Goal: Task Accomplishment & Management: Use online tool/utility

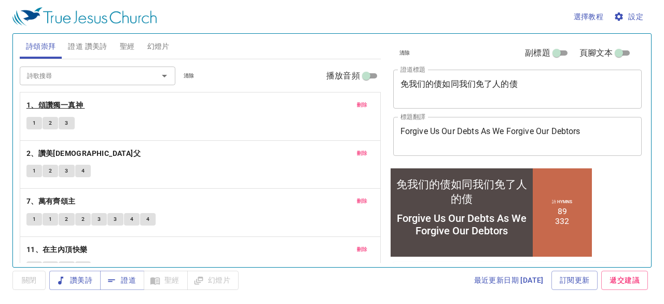
click at [72, 106] on b "1、頌讚獨一真神" at bounding box center [54, 105] width 57 height 13
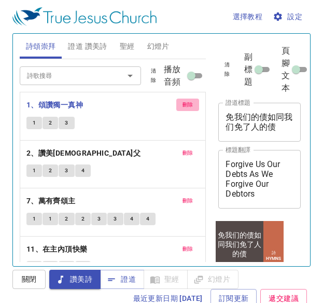
click at [183, 104] on span "刪除" at bounding box center [188, 104] width 11 height 9
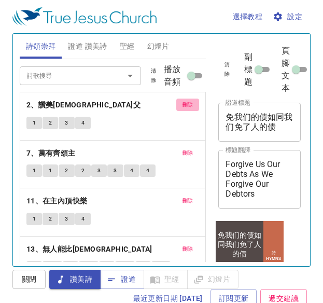
click at [183, 104] on span "刪除" at bounding box center [188, 104] width 11 height 9
click at [179, 147] on button "刪除" at bounding box center [188, 153] width 23 height 12
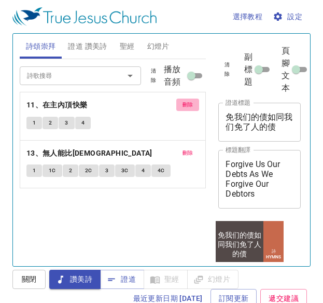
click at [179, 104] on button "刪除" at bounding box center [188, 105] width 23 height 12
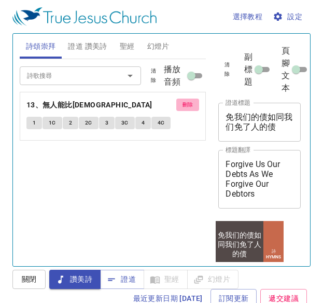
click at [179, 104] on button "刪除" at bounding box center [188, 105] width 23 height 12
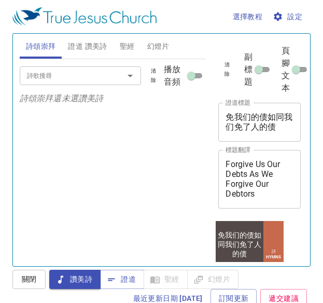
click at [107, 47] on span "證道 讚美詩" at bounding box center [87, 46] width 39 height 13
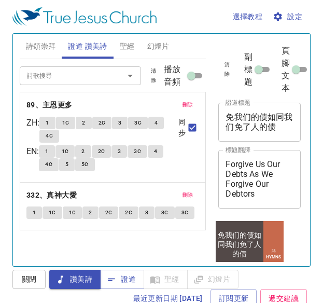
click at [184, 103] on span "刪除" at bounding box center [188, 104] width 11 height 9
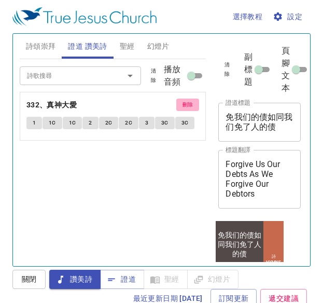
click at [184, 103] on span "刪除" at bounding box center [188, 104] width 11 height 9
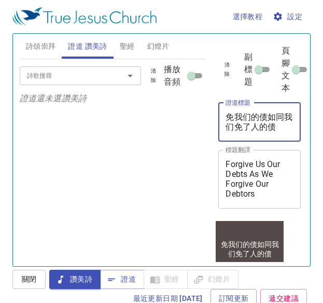
drag, startPoint x: 284, startPoint y: 129, endPoint x: 184, endPoint y: 113, distance: 102.0
click at [184, 113] on div "詩頌崇拜 證道 讚美詩 聖經 幻燈片 詩歌搜尋 詩歌搜尋 清除 播放音頻 詩頌崇拜還未選讚美詩 詩歌搜尋 詩歌搜尋 清除 播放音頻 證道還未選讚美詩 創世記 …" at bounding box center [162, 146] width 292 height 233
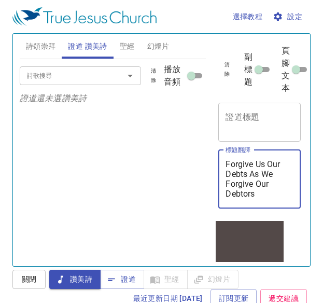
drag, startPoint x: 283, startPoint y: 196, endPoint x: 219, endPoint y: 154, distance: 77.3
click at [219, 154] on div "Forgive Us Our Debts As We Forgive Our Debtors x 標題翻譯" at bounding box center [260, 179] width 83 height 59
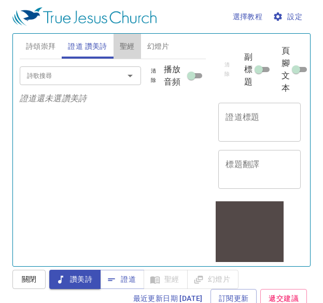
click at [135, 52] on button "聖經" at bounding box center [128, 46] width 28 height 25
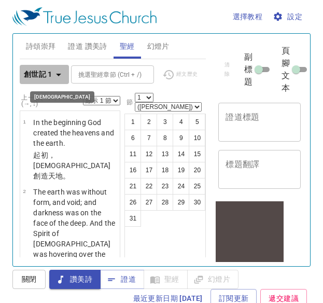
click at [63, 75] on icon "button" at bounding box center [58, 75] width 12 height 12
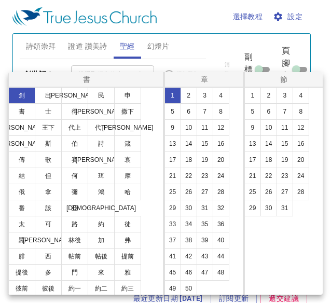
click at [220, 53] on div at bounding box center [165, 151] width 331 height 303
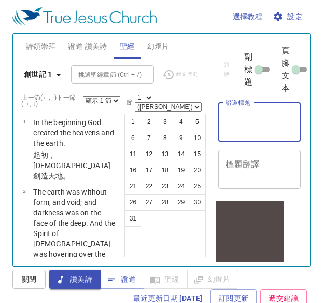
click at [256, 128] on textarea "證道標題" at bounding box center [260, 122] width 68 height 20
type textarea "z"
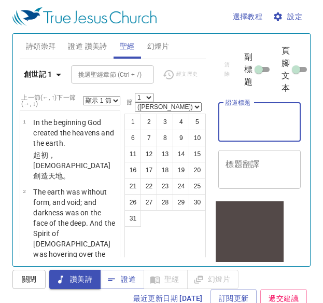
type textarea "z"
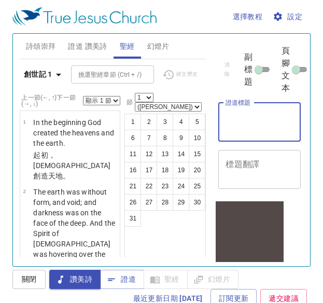
type textarea "z"
type textarea "好怜悯"
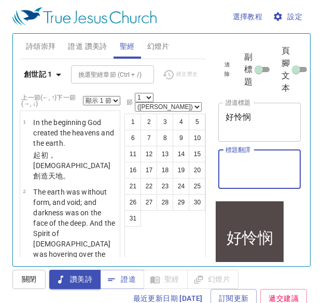
click at [256, 166] on textarea "標題翻譯" at bounding box center [260, 169] width 68 height 20
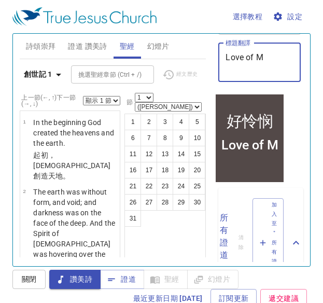
scroll to position [118, 0]
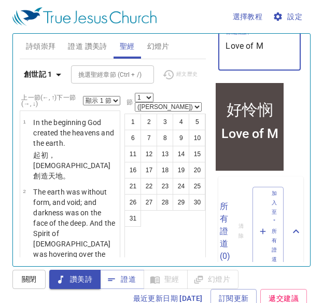
type textarea "Love of M"
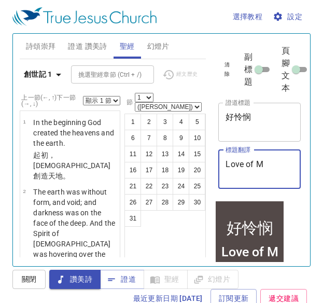
scroll to position [118, 0]
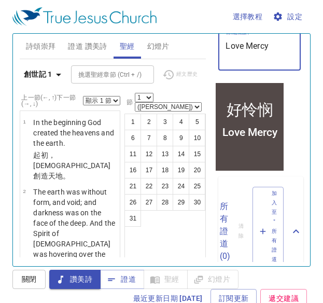
type textarea "Love Mercy"
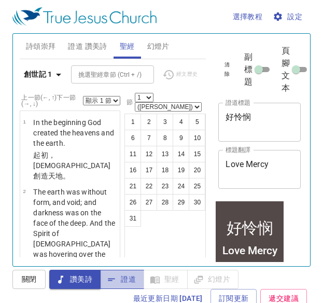
click at [114, 283] on icon "button" at bounding box center [111, 280] width 10 height 10
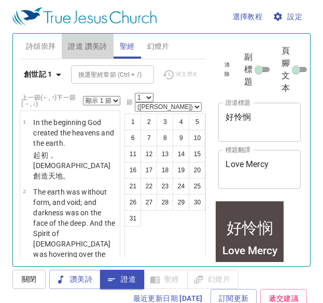
click at [88, 50] on span "證道 讚美詩" at bounding box center [87, 46] width 39 height 13
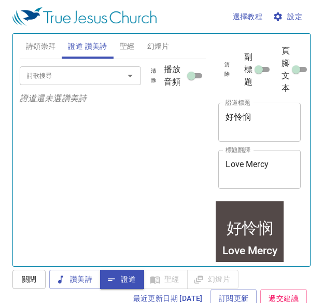
click at [89, 79] on input "詩歌搜尋" at bounding box center [65, 76] width 85 height 12
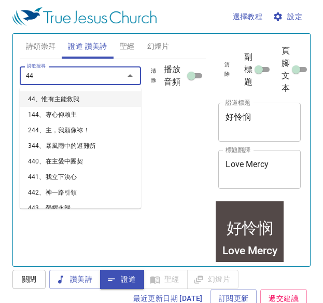
type input "445"
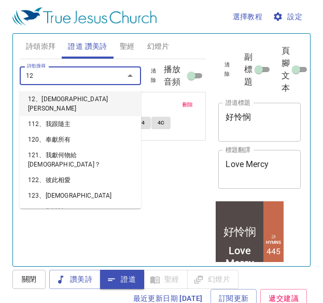
type input "127"
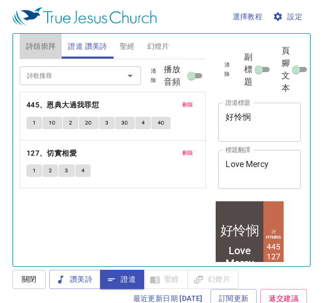
click at [55, 43] on span "詩頌崇拜" at bounding box center [41, 46] width 30 height 13
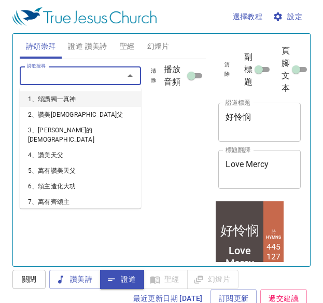
click at [67, 71] on input "詩歌搜尋" at bounding box center [65, 76] width 85 height 12
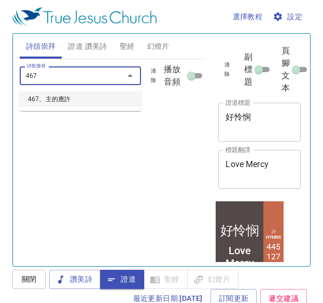
type input "467、主的應許"
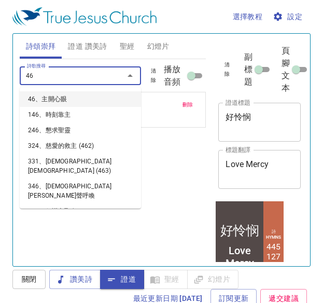
type input "468"
type input "469"
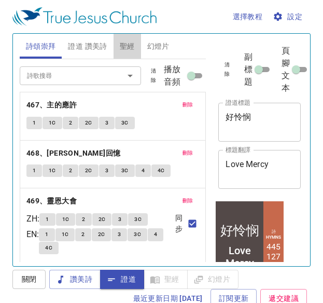
click at [132, 49] on span "聖經" at bounding box center [127, 46] width 15 height 13
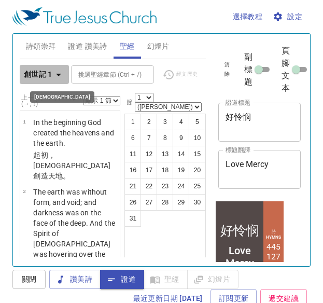
click at [46, 78] on b "創世記 1" at bounding box center [38, 74] width 29 height 13
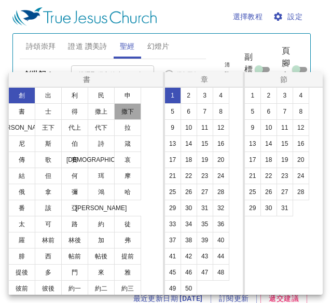
click at [129, 114] on button "撒下" at bounding box center [127, 111] width 27 height 17
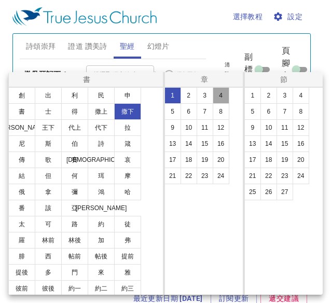
click at [219, 93] on button "4" at bounding box center [221, 95] width 17 height 17
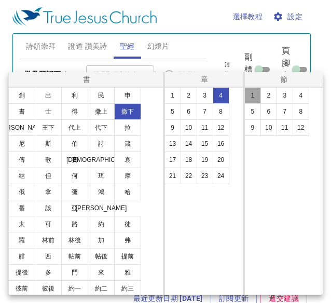
click at [258, 99] on button "1" at bounding box center [253, 95] width 17 height 17
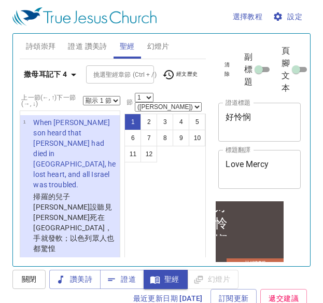
select select "5"
click at [83, 96] on select "顯示 1 節 顯示 2 節 顯示 3 節 顯示 4 節 顯示 5 節" at bounding box center [101, 100] width 37 height 9
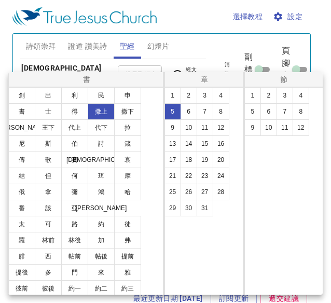
scroll to position [5, 0]
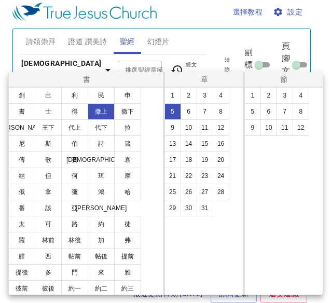
click at [255, 93] on button "1" at bounding box center [253, 95] width 17 height 17
click at [261, 93] on button "2" at bounding box center [269, 95] width 17 height 17
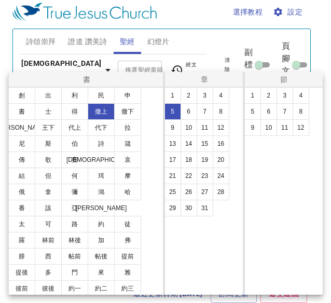
click at [263, 94] on button "2" at bounding box center [269, 95] width 17 height 17
click at [263, 96] on button "2" at bounding box center [269, 95] width 17 height 17
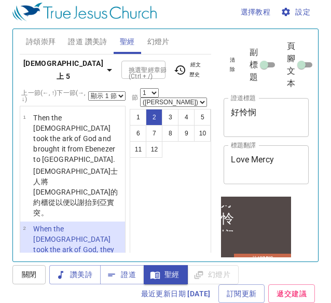
select select "2"
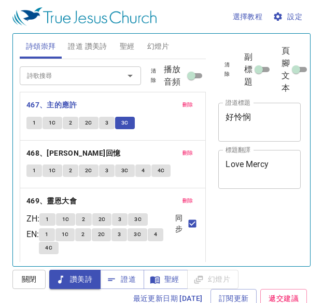
scroll to position [5, 0]
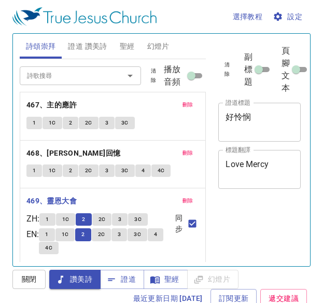
scroll to position [5, 0]
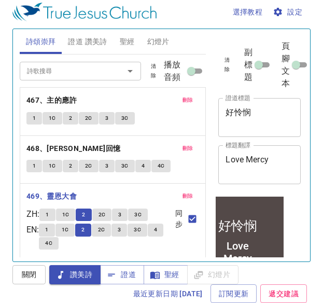
click at [104, 215] on span "2C" at bounding box center [102, 214] width 7 height 9
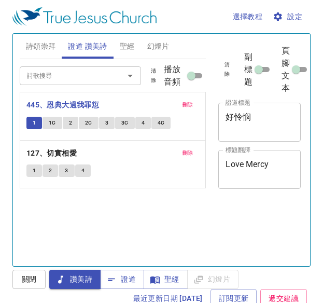
scroll to position [5, 0]
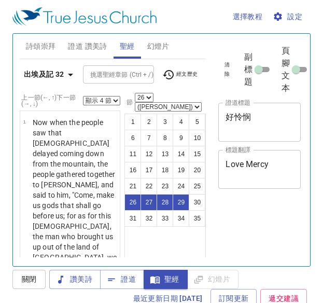
select select "4"
select select "26"
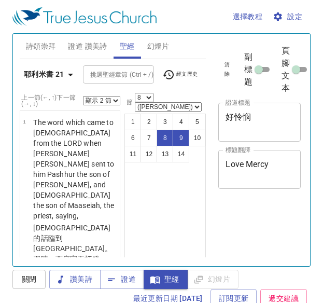
select select "2"
select select "8"
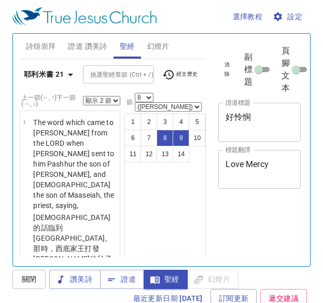
select select "2"
select select "8"
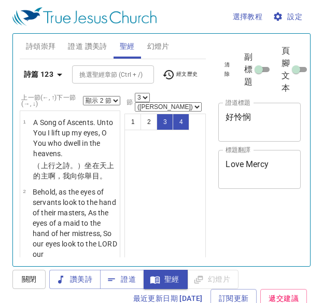
select select "2"
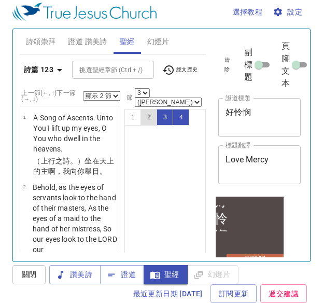
click at [151, 109] on button "2" at bounding box center [149, 117] width 17 height 17
click at [152, 109] on button "2" at bounding box center [149, 117] width 17 height 17
click at [107, 91] on select "顯示 1 節 顯示 2 節 顯示 3 節 顯示 4 節 顯示 5 節" at bounding box center [101, 95] width 37 height 9
click at [153, 109] on button "2" at bounding box center [149, 117] width 17 height 17
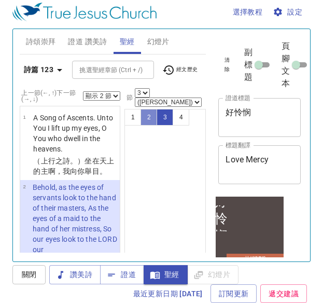
click at [156, 109] on button "2" at bounding box center [149, 117] width 17 height 17
select select "2"
drag, startPoint x: 156, startPoint y: 102, endPoint x: 143, endPoint y: 135, distance: 35.9
click at [143, 135] on div "1 2 3 4" at bounding box center [166, 185] width 82 height 153
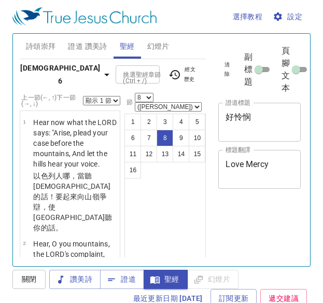
select select "8"
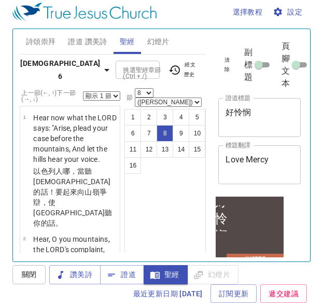
scroll to position [975, 0]
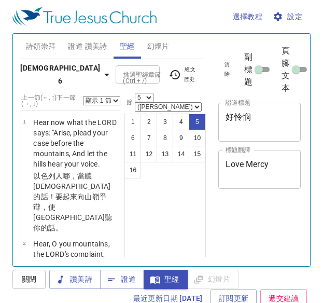
select select "5"
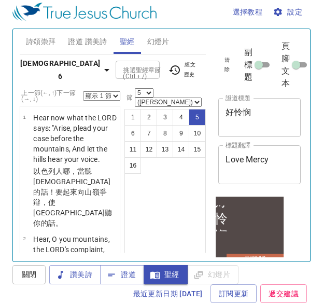
scroll to position [522, 0]
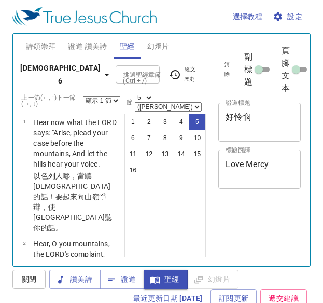
select select "5"
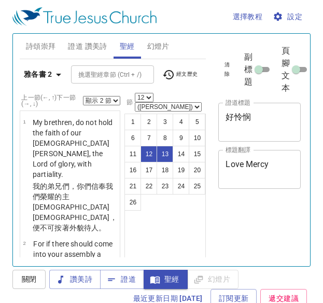
select select "2"
select select "12"
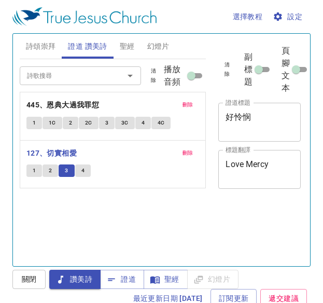
scroll to position [5, 0]
